Goal: Check status: Check status

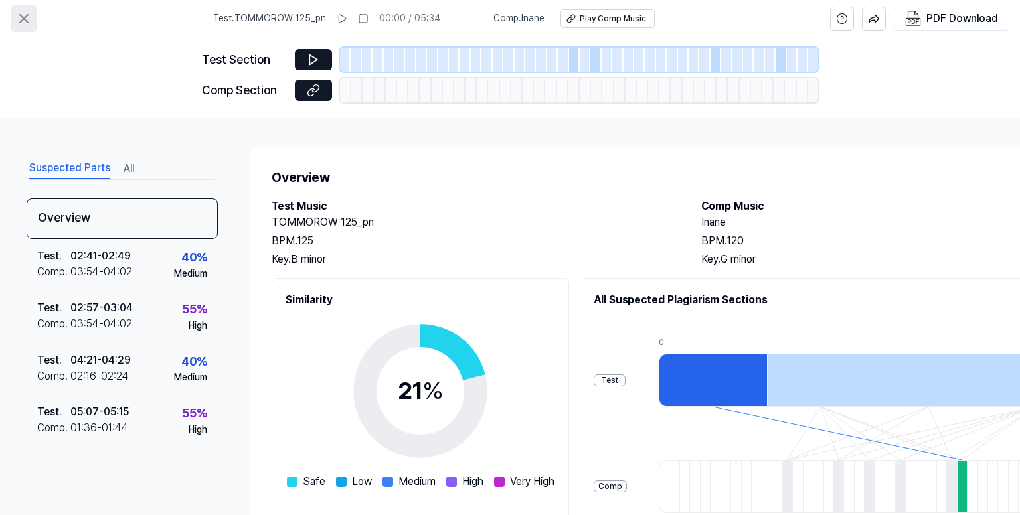
click at [24, 13] on icon at bounding box center [24, 19] width 16 height 16
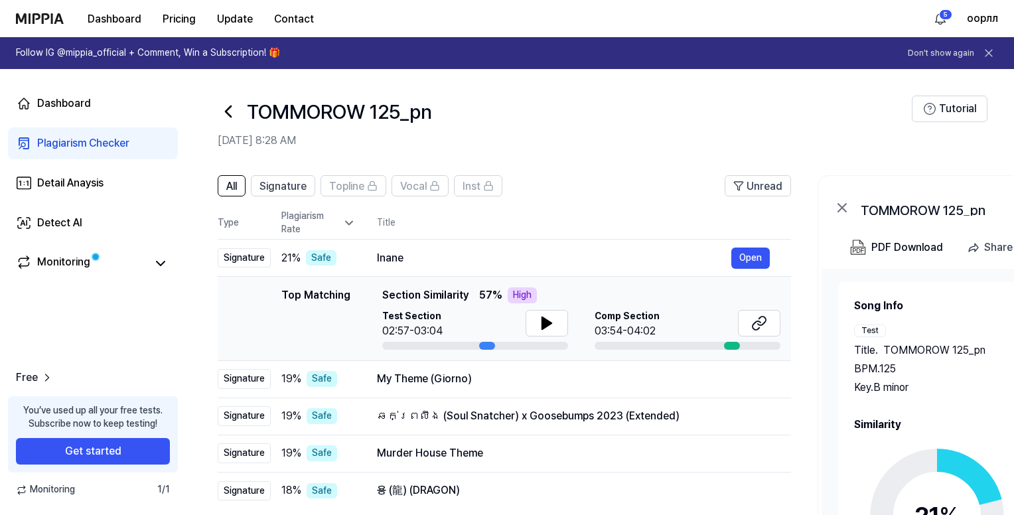
click at [227, 108] on icon at bounding box center [228, 111] width 21 height 21
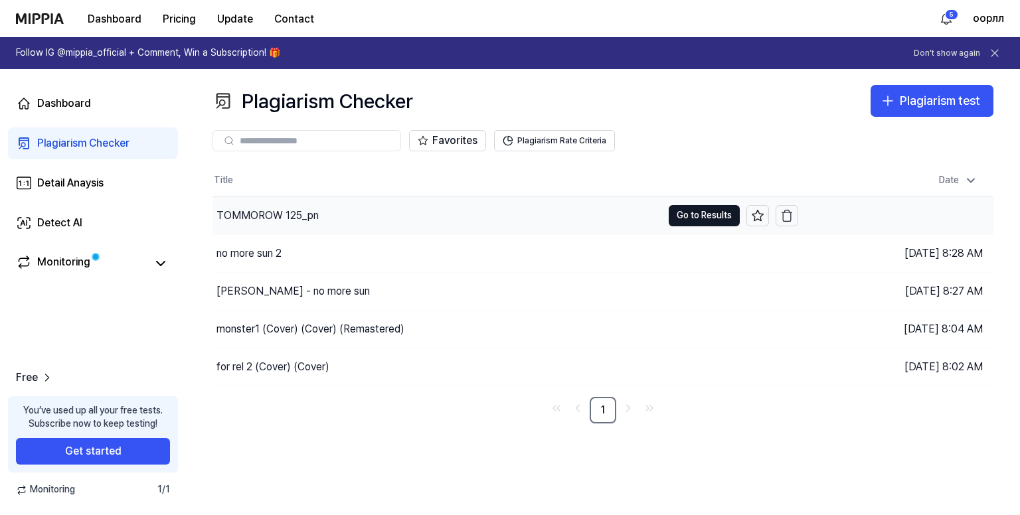
click at [414, 202] on div "TOMMOROW 125_pn" at bounding box center [436, 215] width 449 height 37
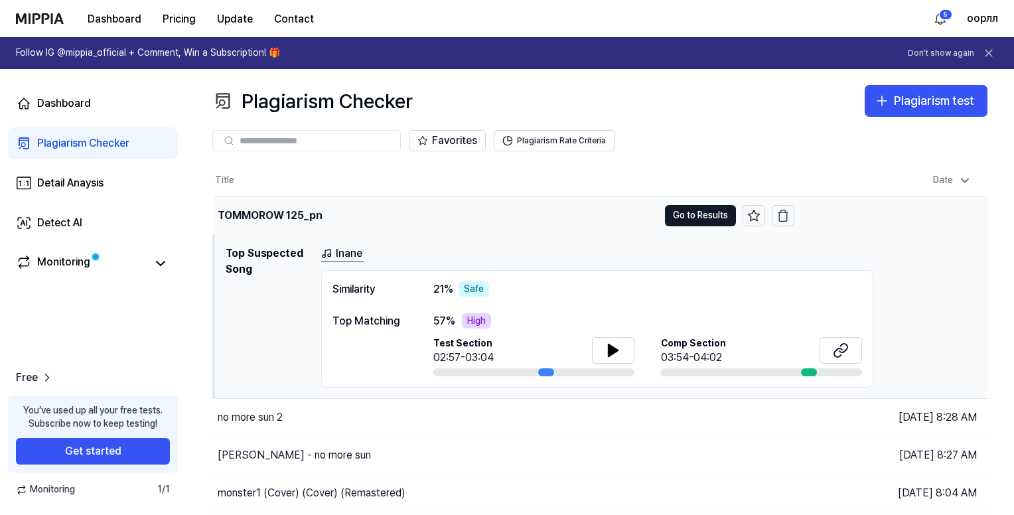
click at [693, 200] on td "TOMMOROW 125_pn Go to Results" at bounding box center [504, 215] width 581 height 37
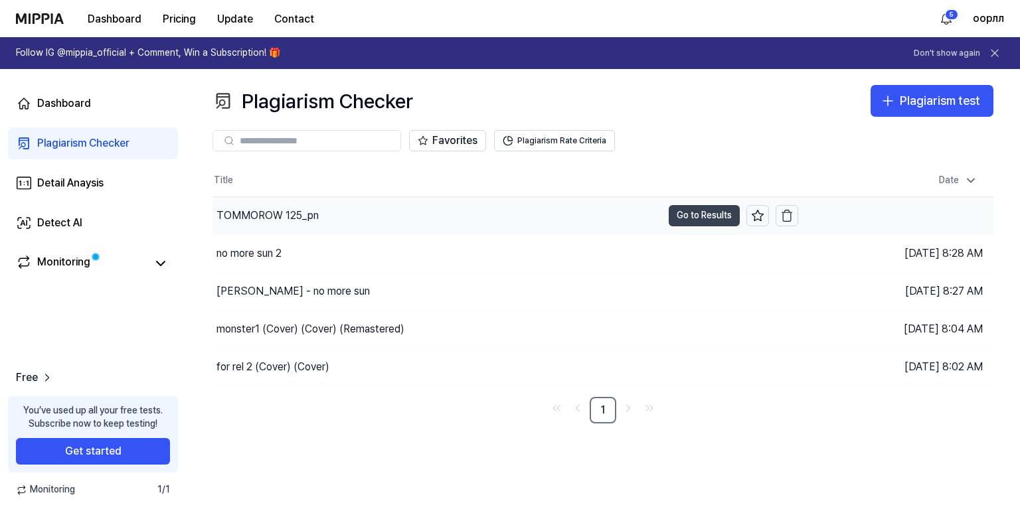
click at [695, 210] on button "Go to Results" at bounding box center [703, 215] width 71 height 21
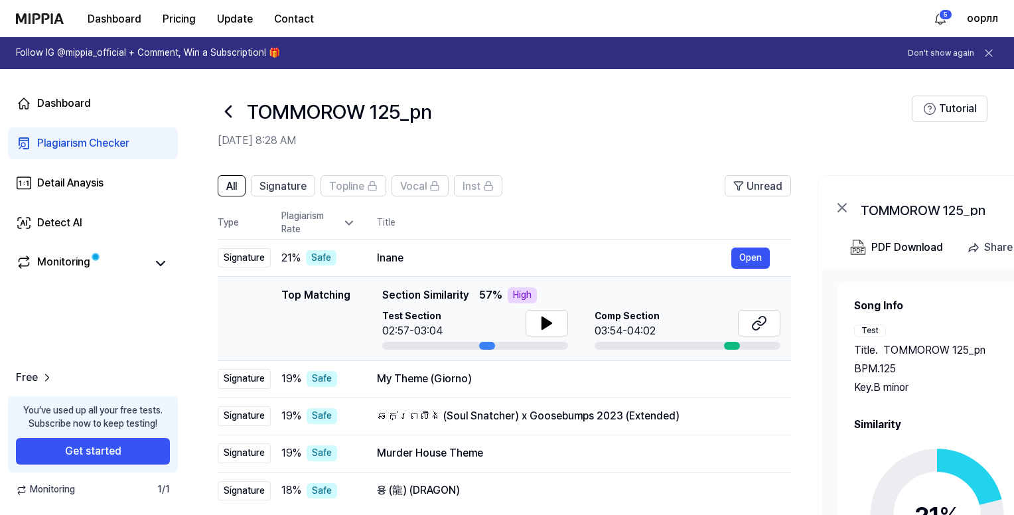
click at [882, 468] on icon at bounding box center [937, 516] width 166 height 166
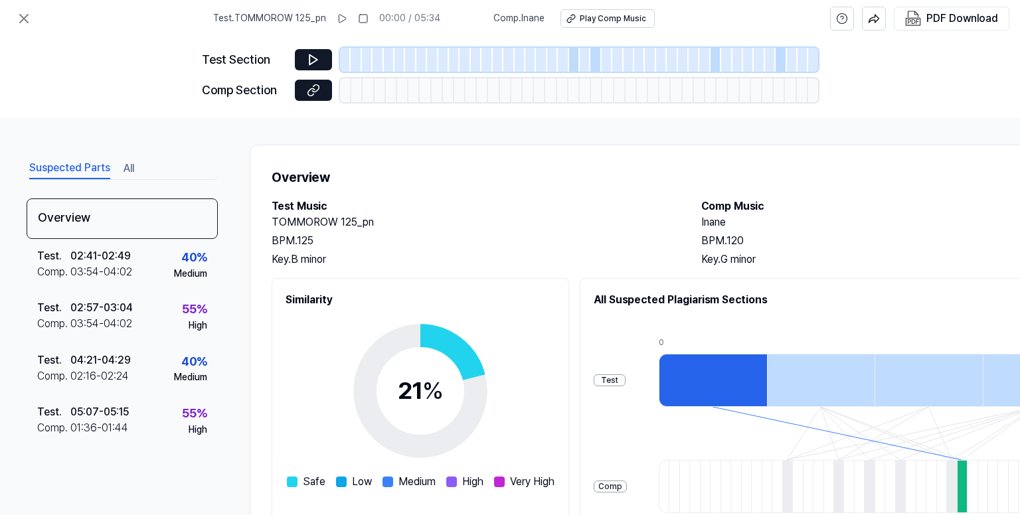
click at [9, 13] on div "Test . TOMMOROW 125_pn 00:00 / 05:34 Comp . Inane Play Comp Music PDF Download" at bounding box center [510, 18] width 1020 height 37
click at [23, 17] on icon at bounding box center [24, 19] width 16 height 16
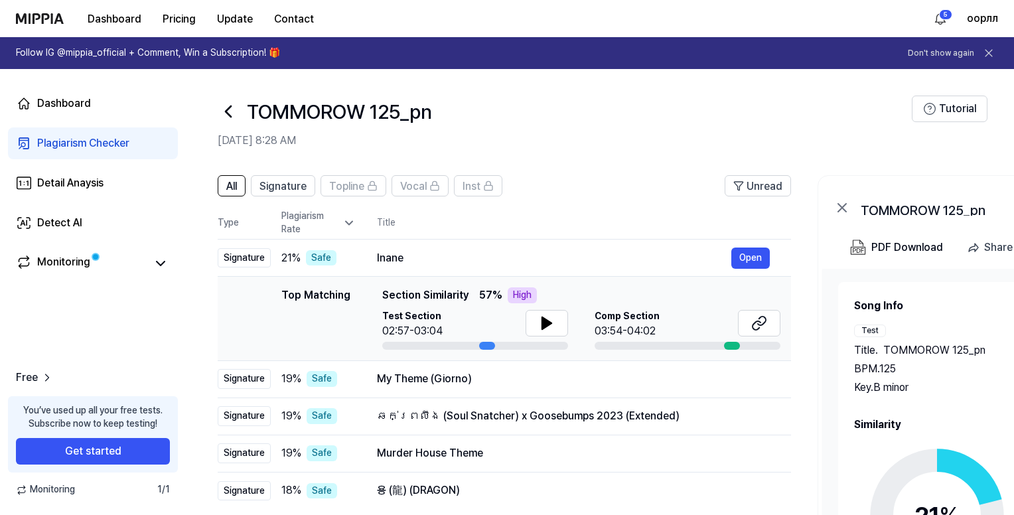
click at [231, 108] on icon at bounding box center [228, 111] width 21 height 21
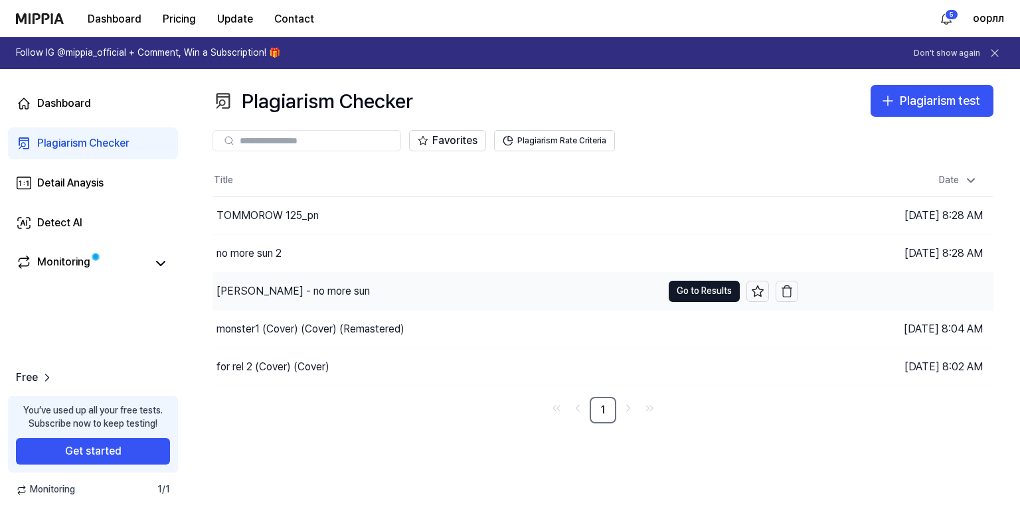
click at [494, 288] on div "[PERSON_NAME] - no more sun" at bounding box center [436, 291] width 449 height 37
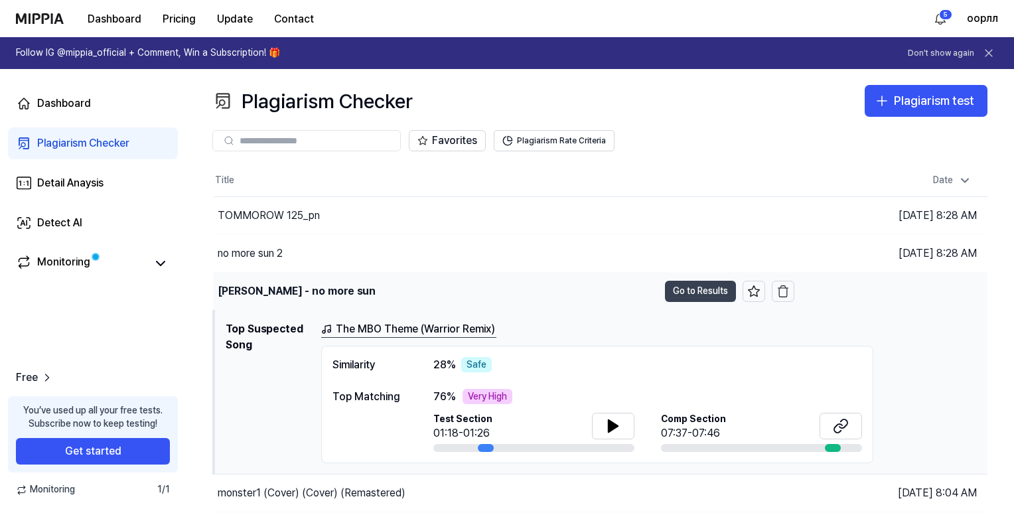
click at [717, 289] on button "Go to Results" at bounding box center [700, 291] width 71 height 21
